Goal: Task Accomplishment & Management: Manage account settings

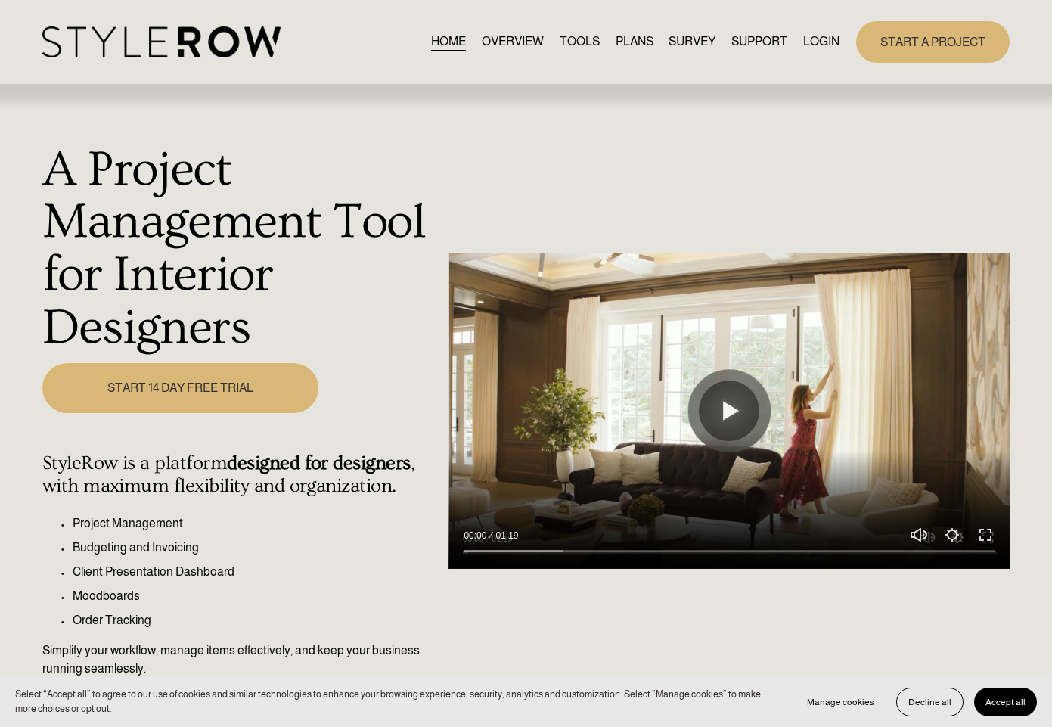
click at [817, 38] on link "LOGIN" at bounding box center [821, 42] width 36 height 20
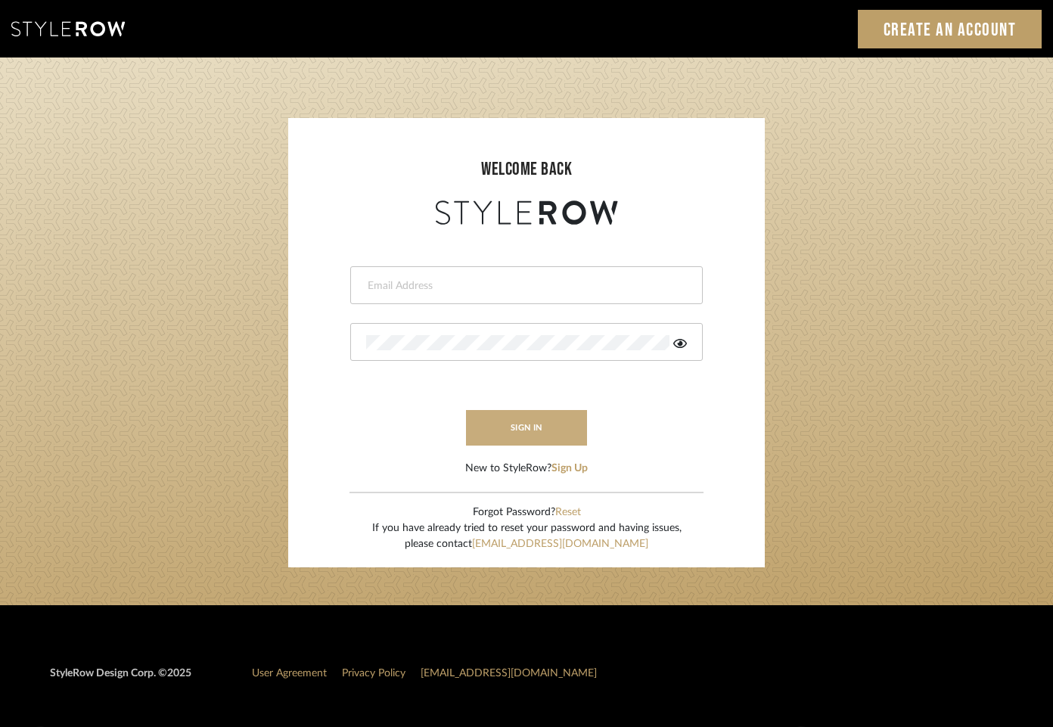
type input "tara@elementsinteriors.net"
click at [544, 435] on button "sign in" at bounding box center [526, 428] width 121 height 36
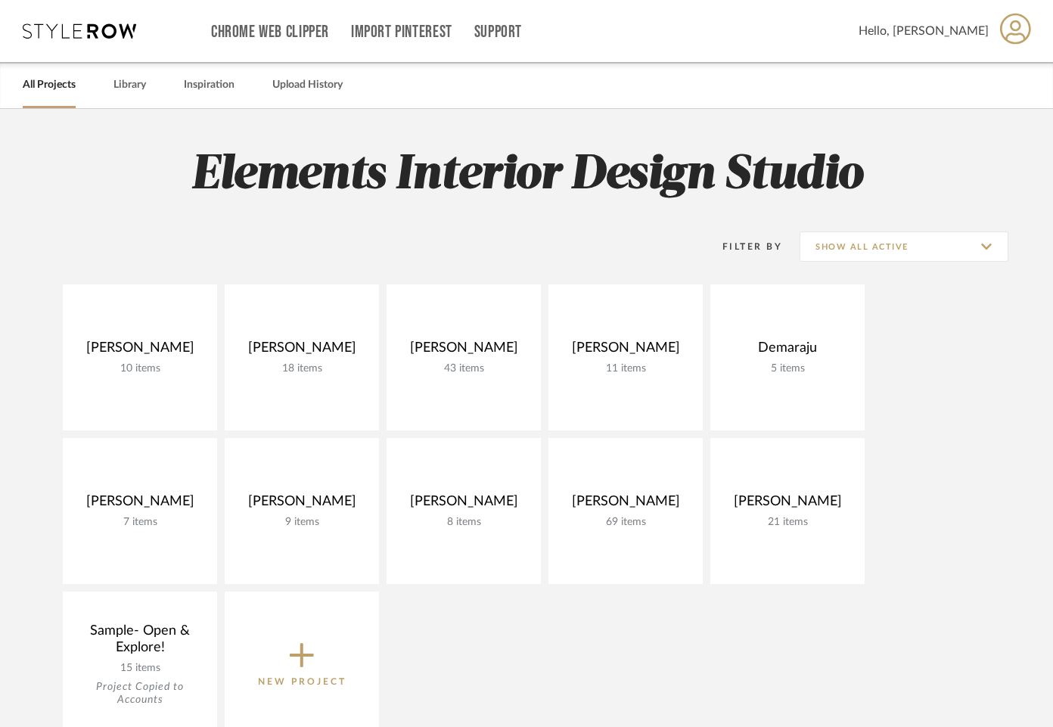
click at [88, 38] on icon at bounding box center [79, 30] width 113 height 15
click at [117, 83] on link "Library" at bounding box center [129, 85] width 33 height 20
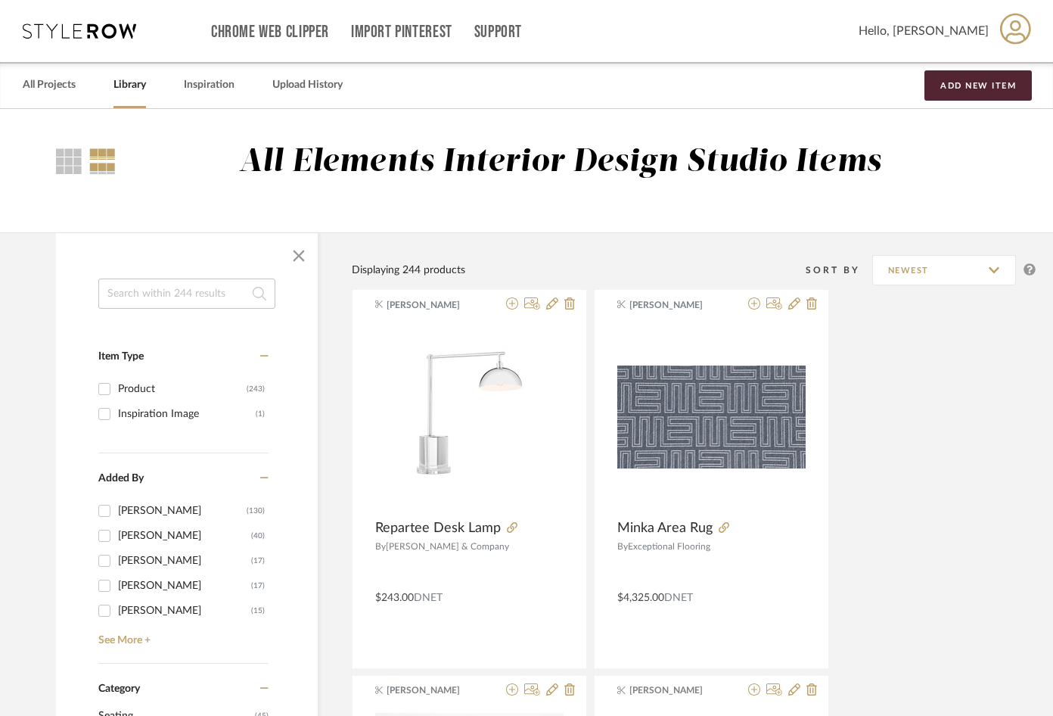
click at [167, 299] on input at bounding box center [186, 293] width 177 height 30
type input "elina"
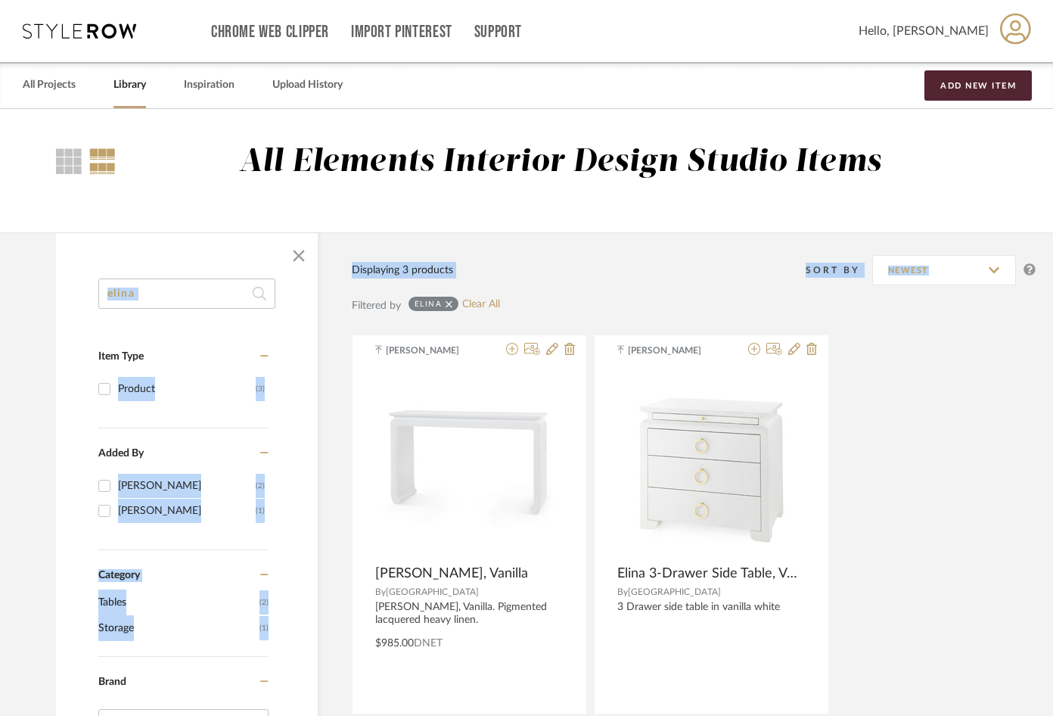
scroll to position [0, 36]
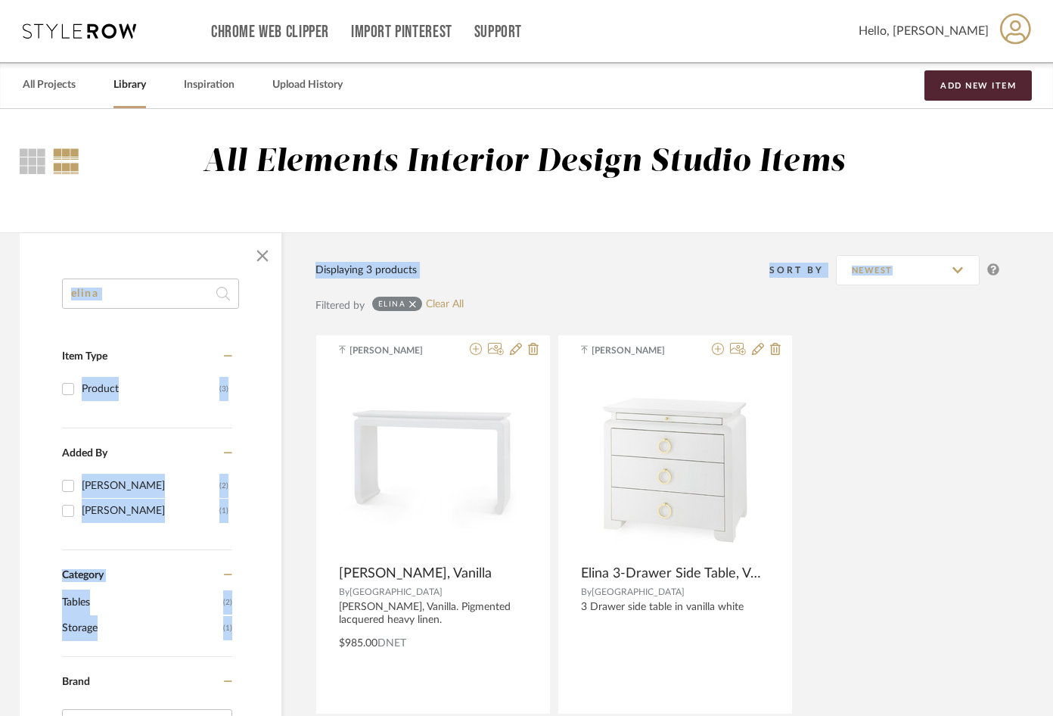
drag, startPoint x: 1051, startPoint y: 244, endPoint x: 1054, endPoint y: 292, distance: 47.7
click at [1049, 298] on library-search-result "All Elements Interior Design Studio Items elina Item Type Product (3) Added By …" at bounding box center [508, 644] width 1089 height 1070
click at [116, 92] on link "Library" at bounding box center [129, 85] width 33 height 20
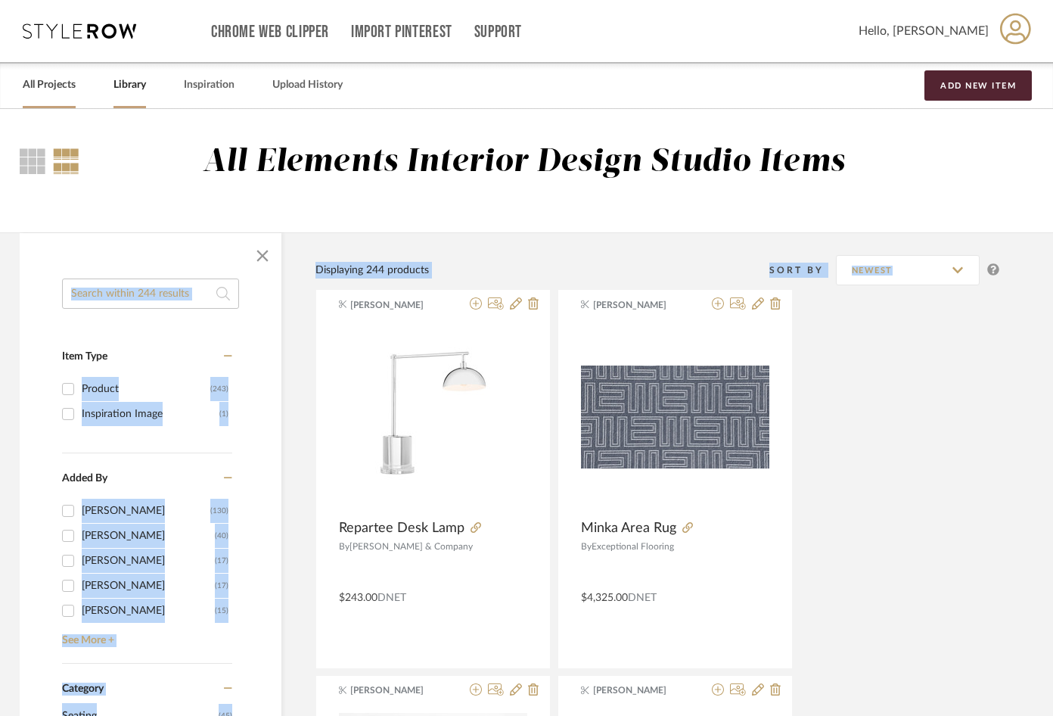
click at [43, 85] on link "All Projects" at bounding box center [49, 85] width 53 height 20
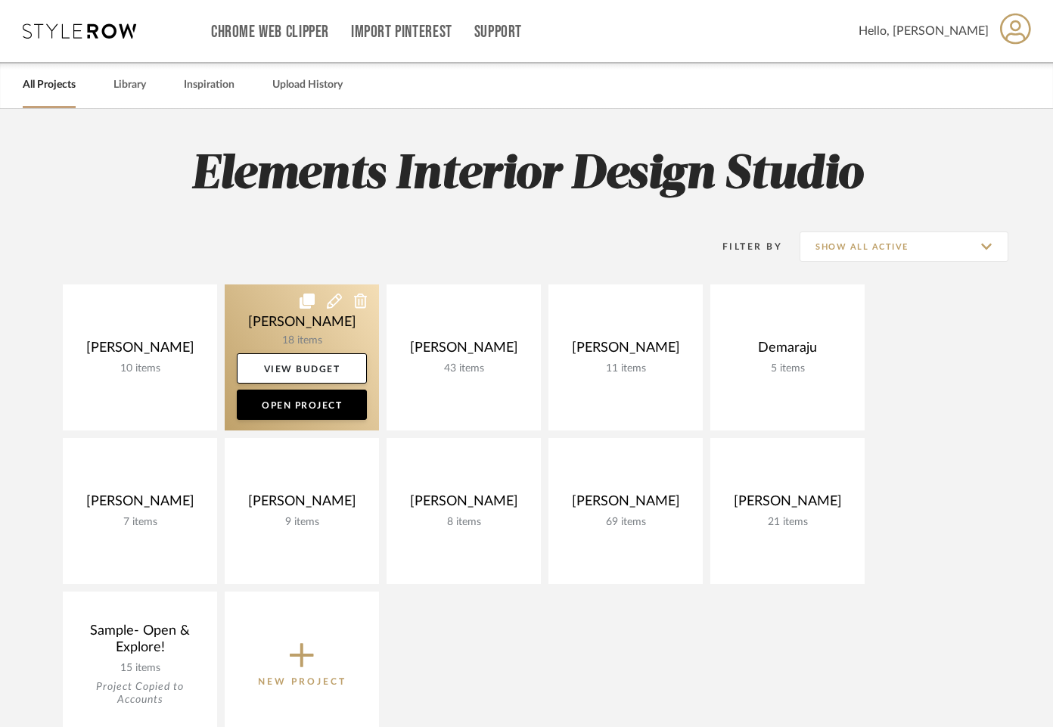
click at [338, 315] on link at bounding box center [302, 357] width 154 height 146
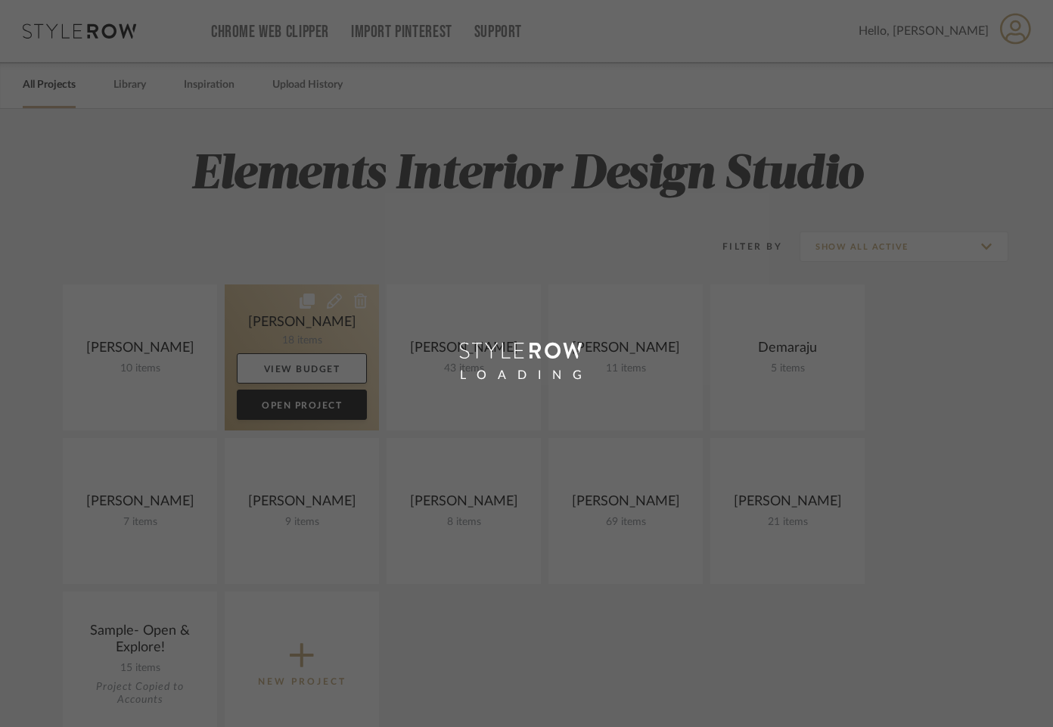
click at [338, 315] on div "Chrome Web Clipper Import Pinterest Support All Projects Library Inspiration Up…" at bounding box center [526, 613] width 1053 height 1226
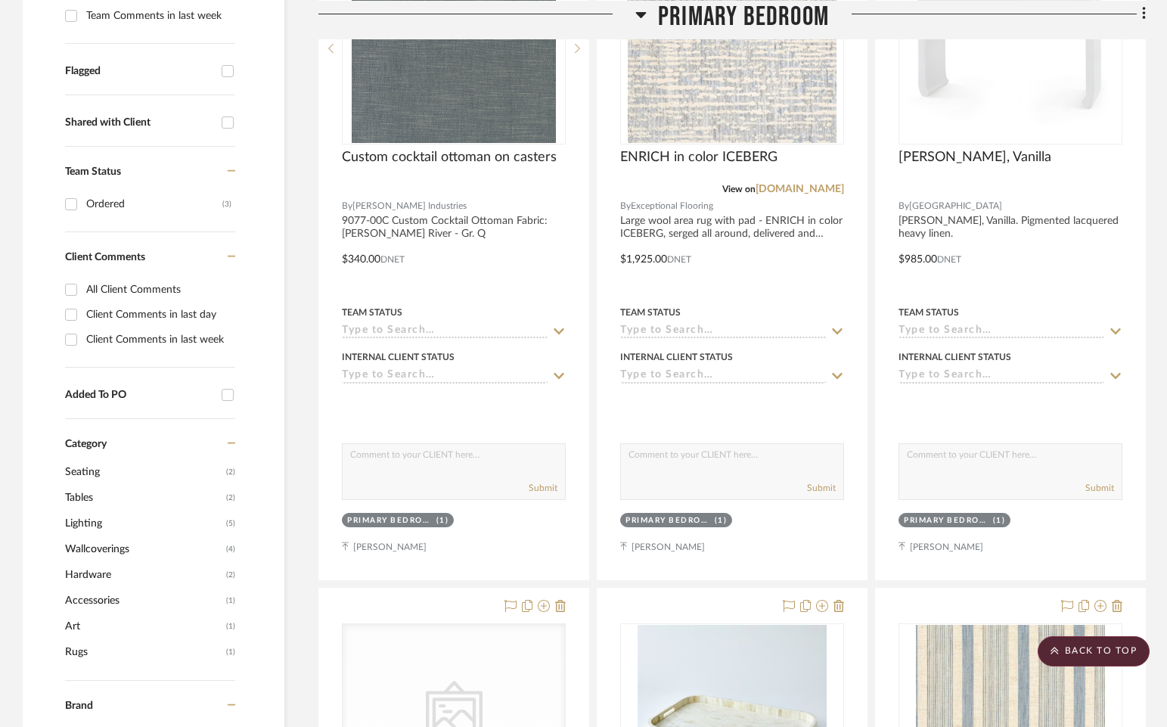
scroll to position [500, 0]
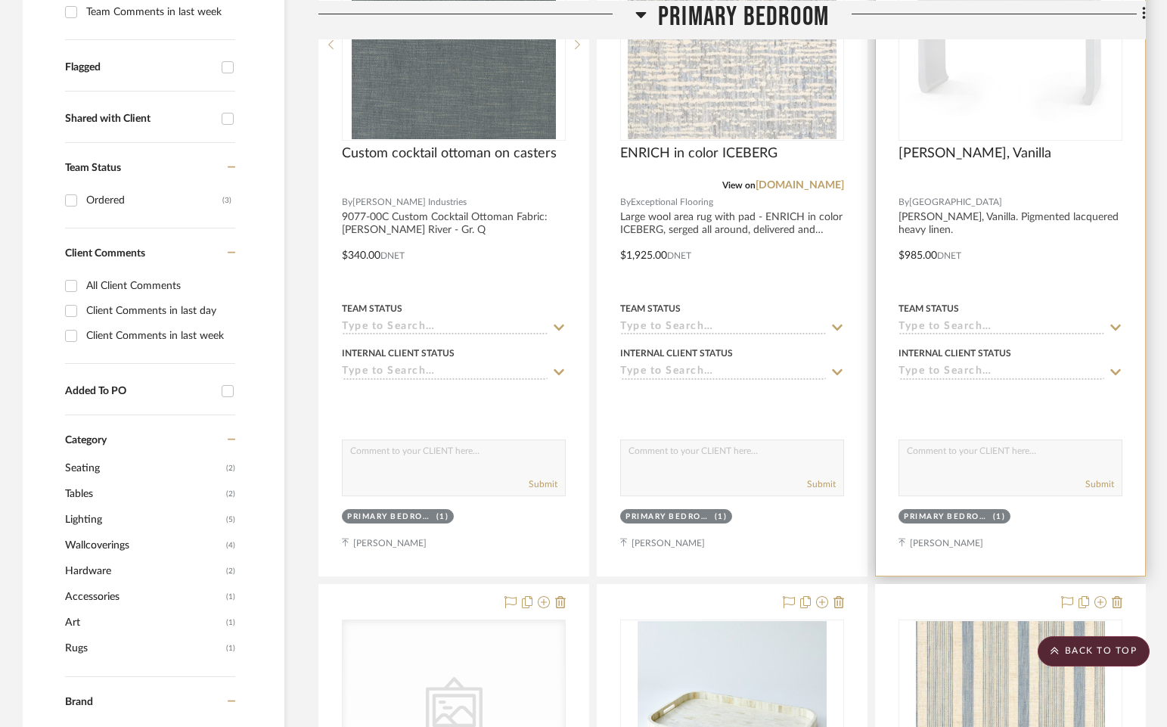
click at [1063, 324] on icon at bounding box center [1116, 327] width 14 height 12
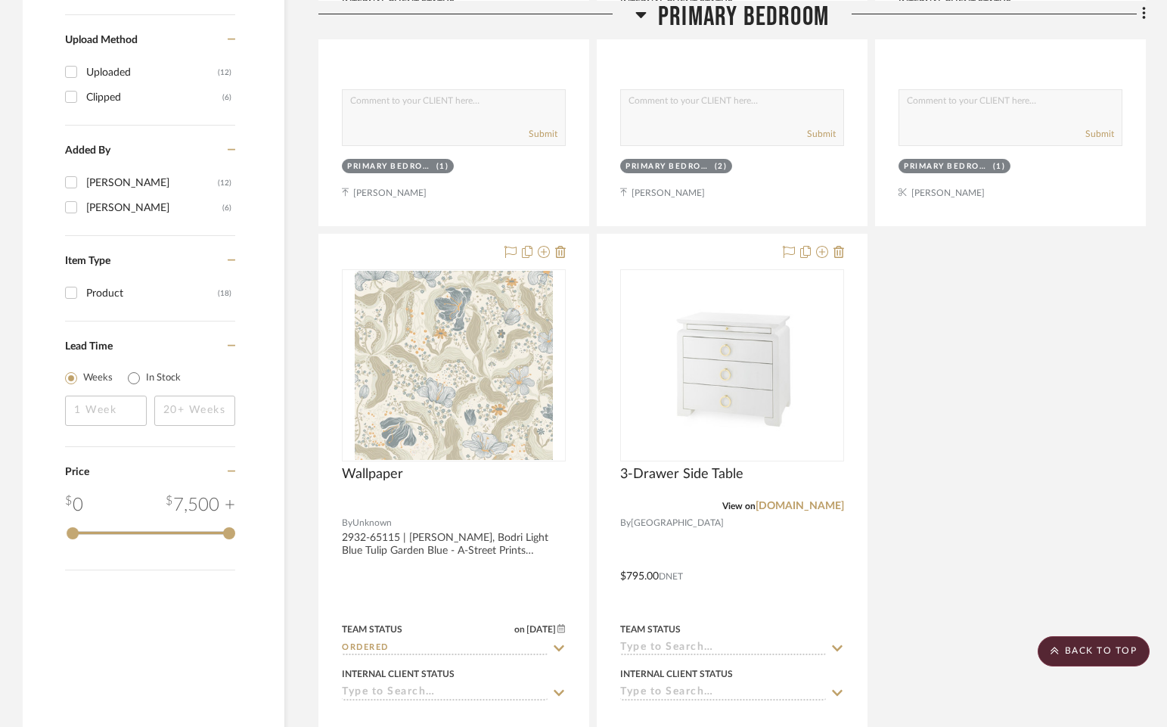
scroll to position [1525, 0]
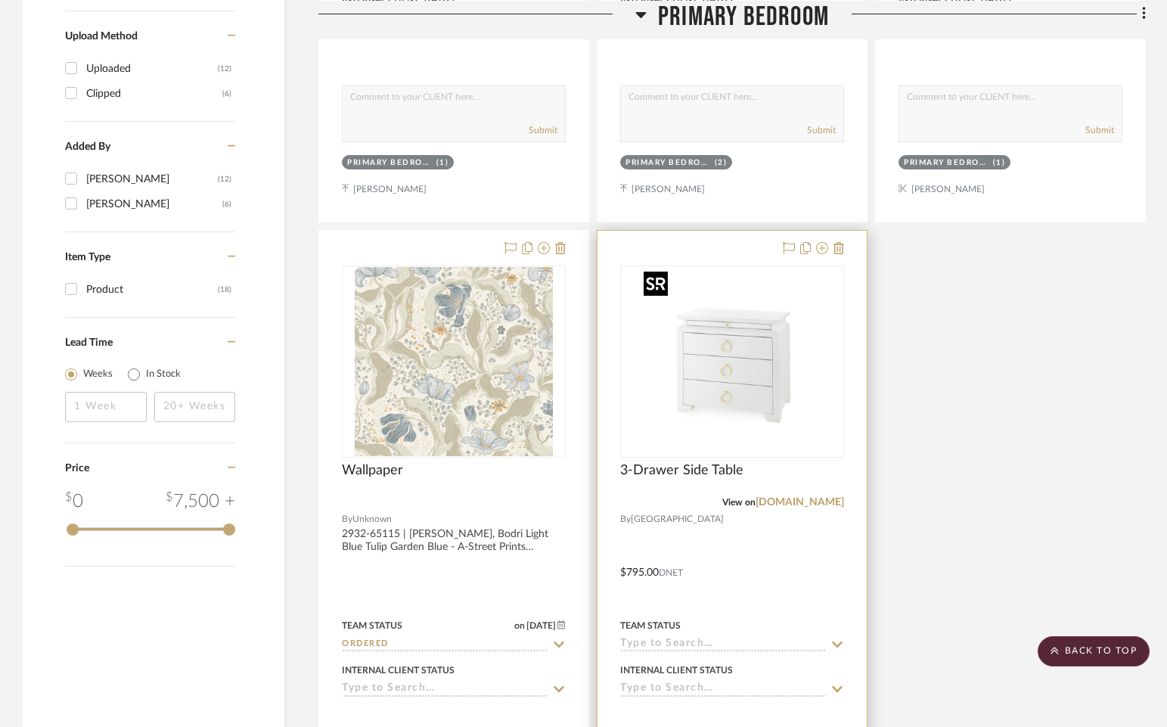
click at [705, 275] on img "0" at bounding box center [732, 361] width 189 height 189
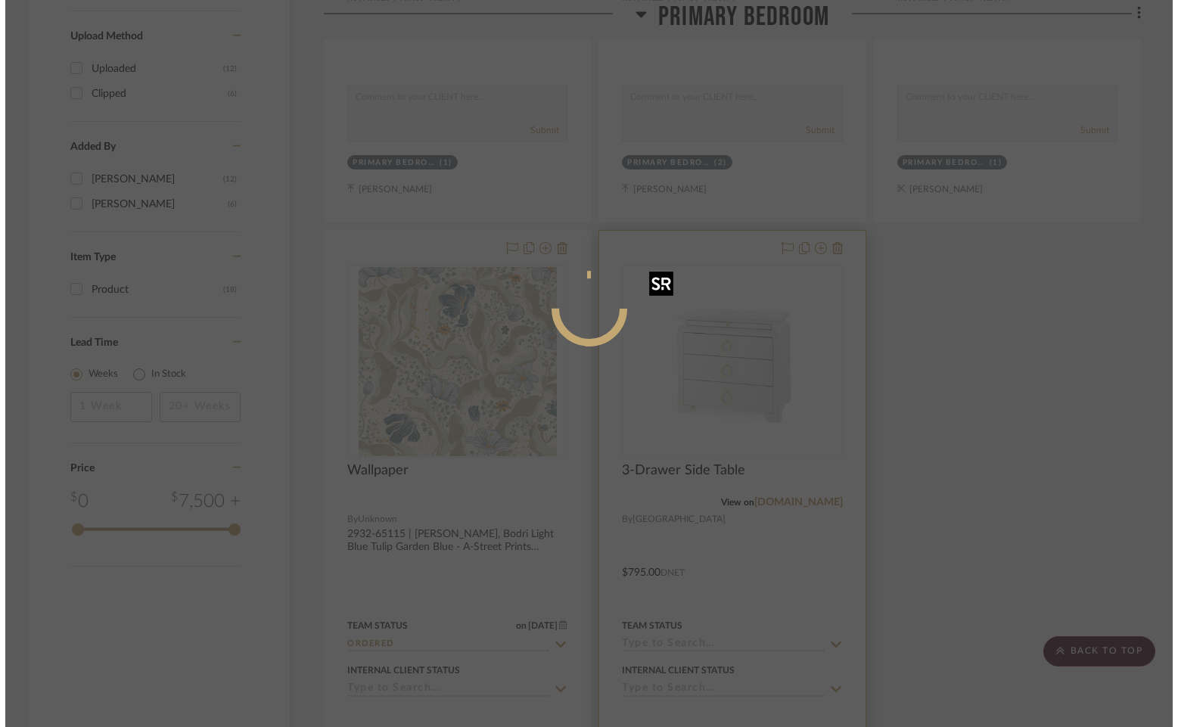
scroll to position [0, 0]
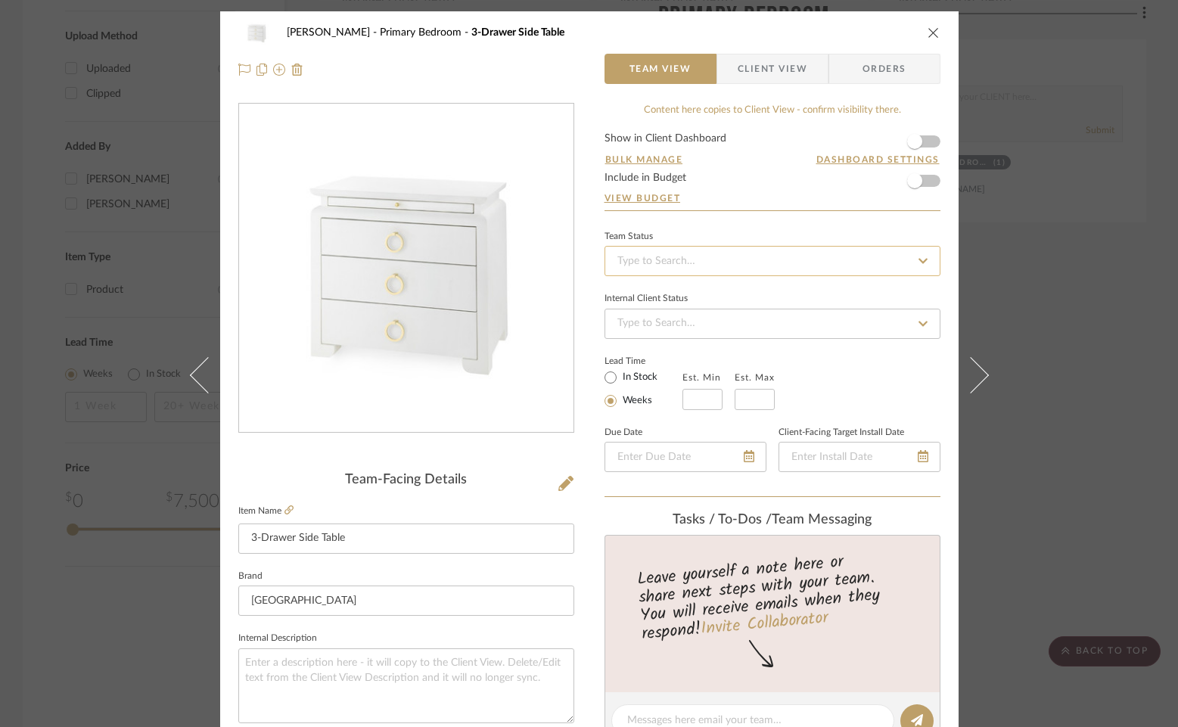
click at [663, 259] on input at bounding box center [772, 261] width 336 height 30
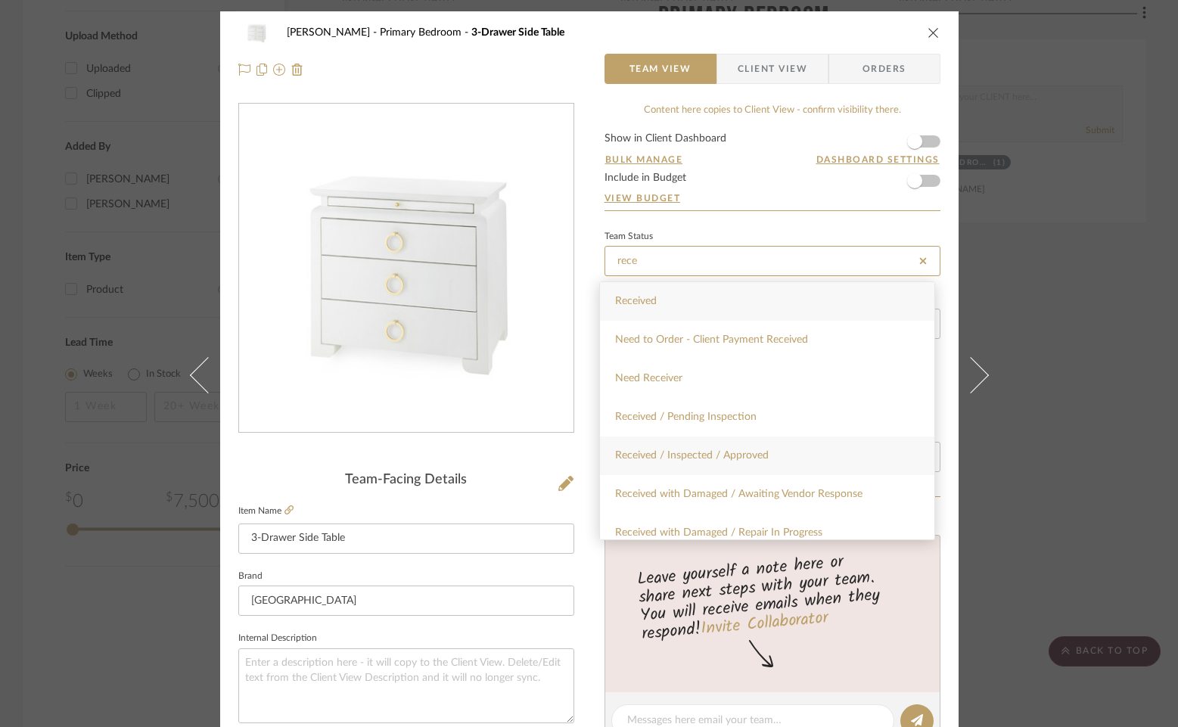
type input "rece"
click at [741, 461] on span "Received / Inspected / Approved" at bounding box center [692, 455] width 154 height 11
type input "9/24/2025"
type input "Received / Inspected / Approved"
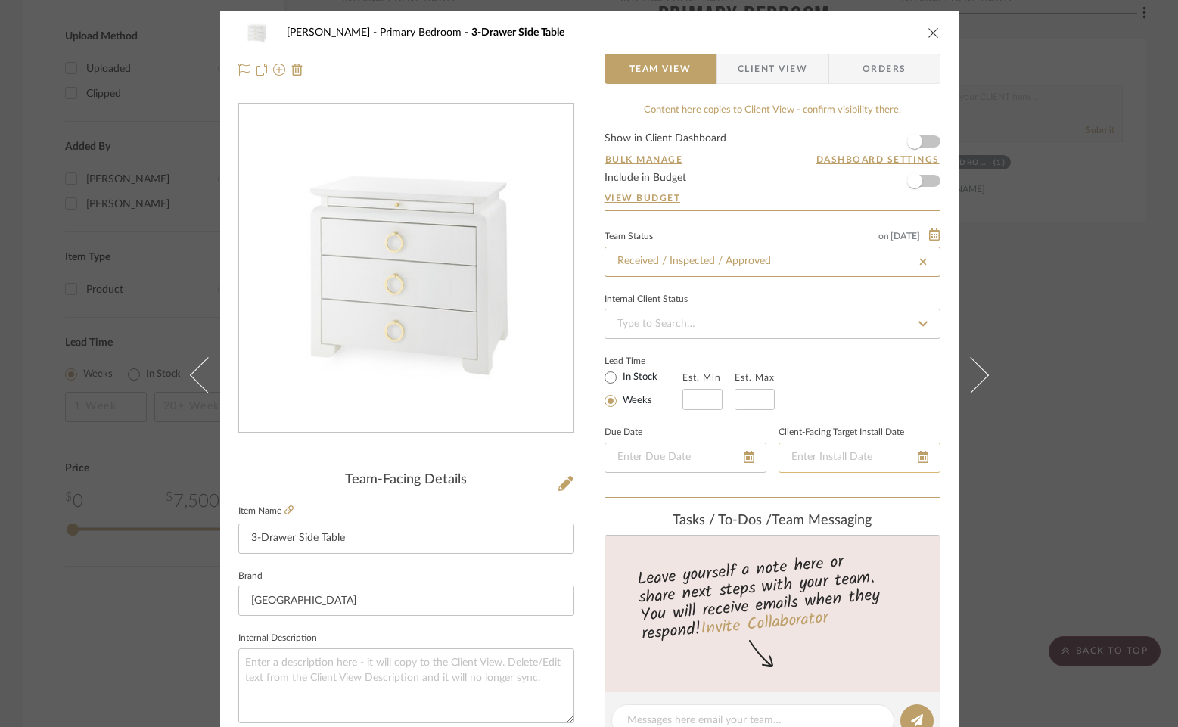
type input "9/24/2025"
type input "Received / Inspected / Approved"
drag, startPoint x: 928, startPoint y: 33, endPoint x: 986, endPoint y: 9, distance: 62.4
click at [928, 33] on icon "close" at bounding box center [933, 32] width 12 height 12
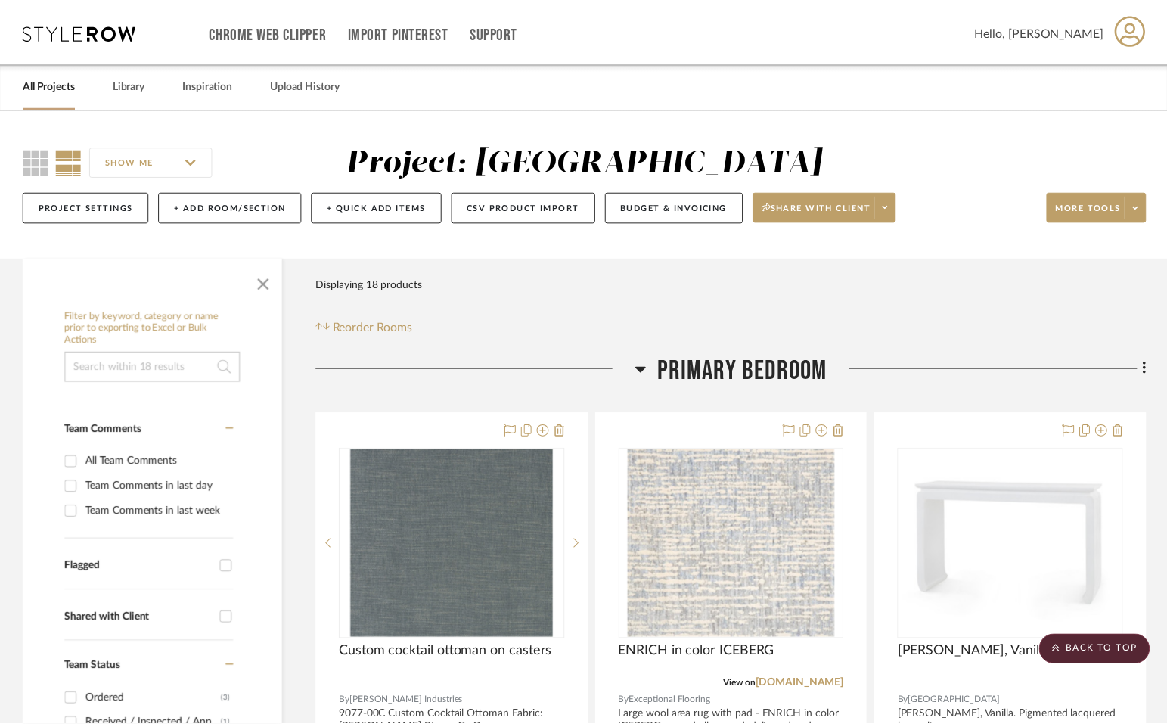
scroll to position [1525, 0]
